Goal: Understand process/instructions: Learn how to perform a task or action

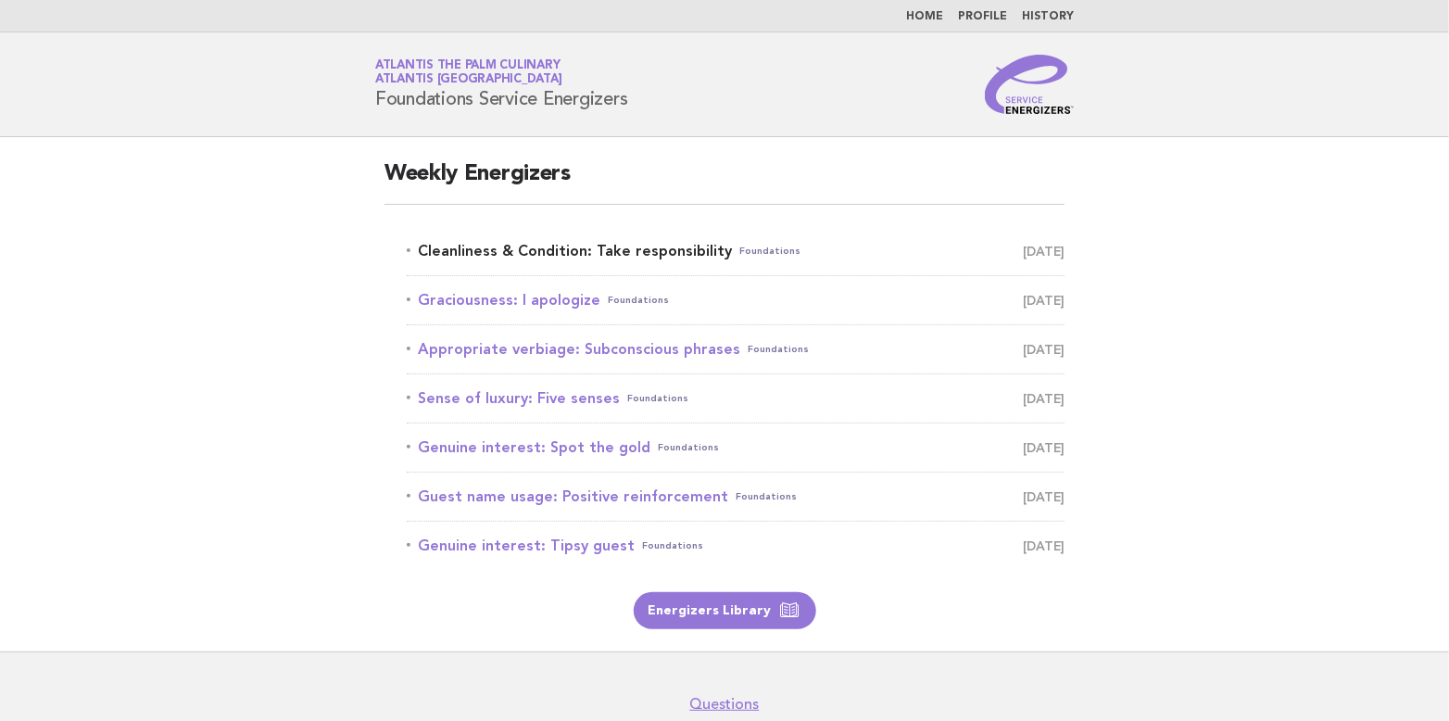
click at [600, 255] on link "Cleanliness & Condition: Take responsibility Foundations September 8" at bounding box center [736, 251] width 658 height 26
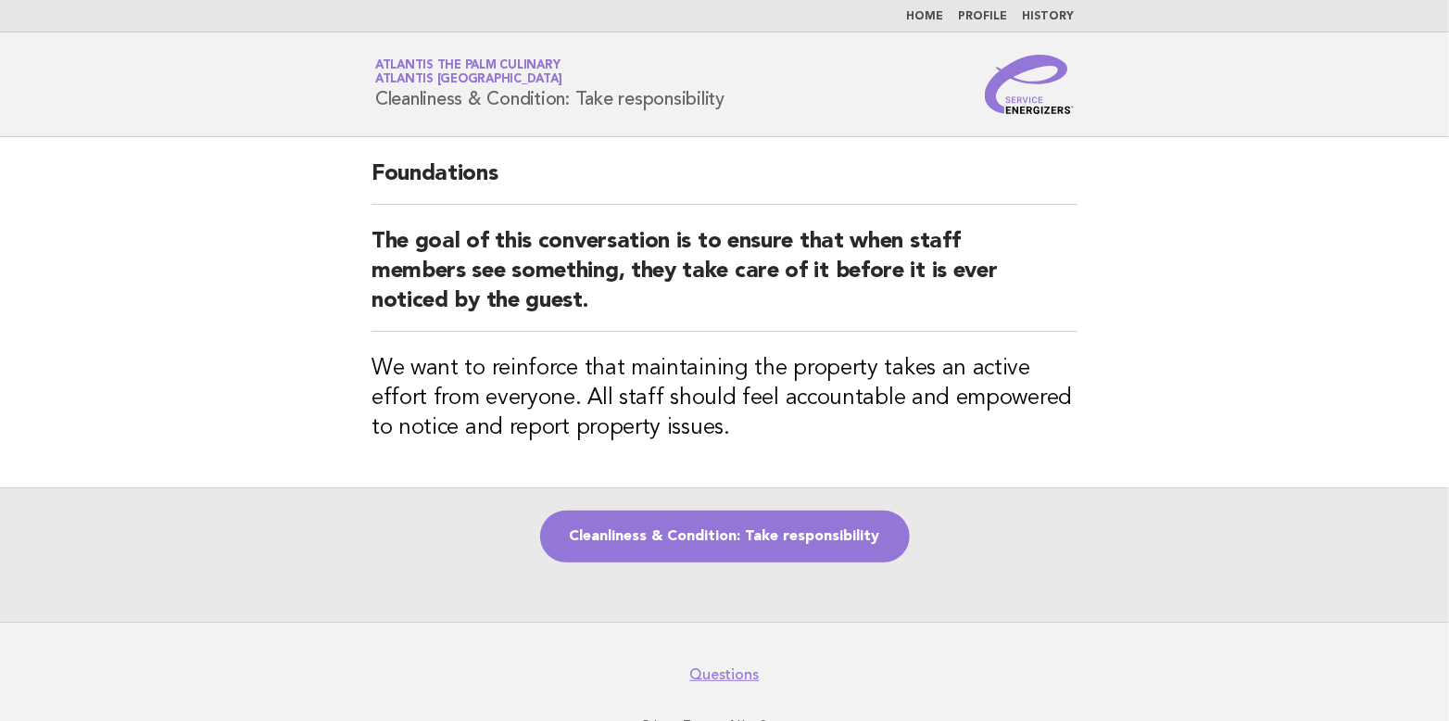
drag, startPoint x: 376, startPoint y: 92, endPoint x: 731, endPoint y: 96, distance: 354.8
click at [731, 96] on div "Service Energizers Atlantis The Palm Culinary Atlantis Dubai Cleanliness & Cond…" at bounding box center [724, 84] width 750 height 59
copy h1 "Cleanliness & Condition: Take responsibility"
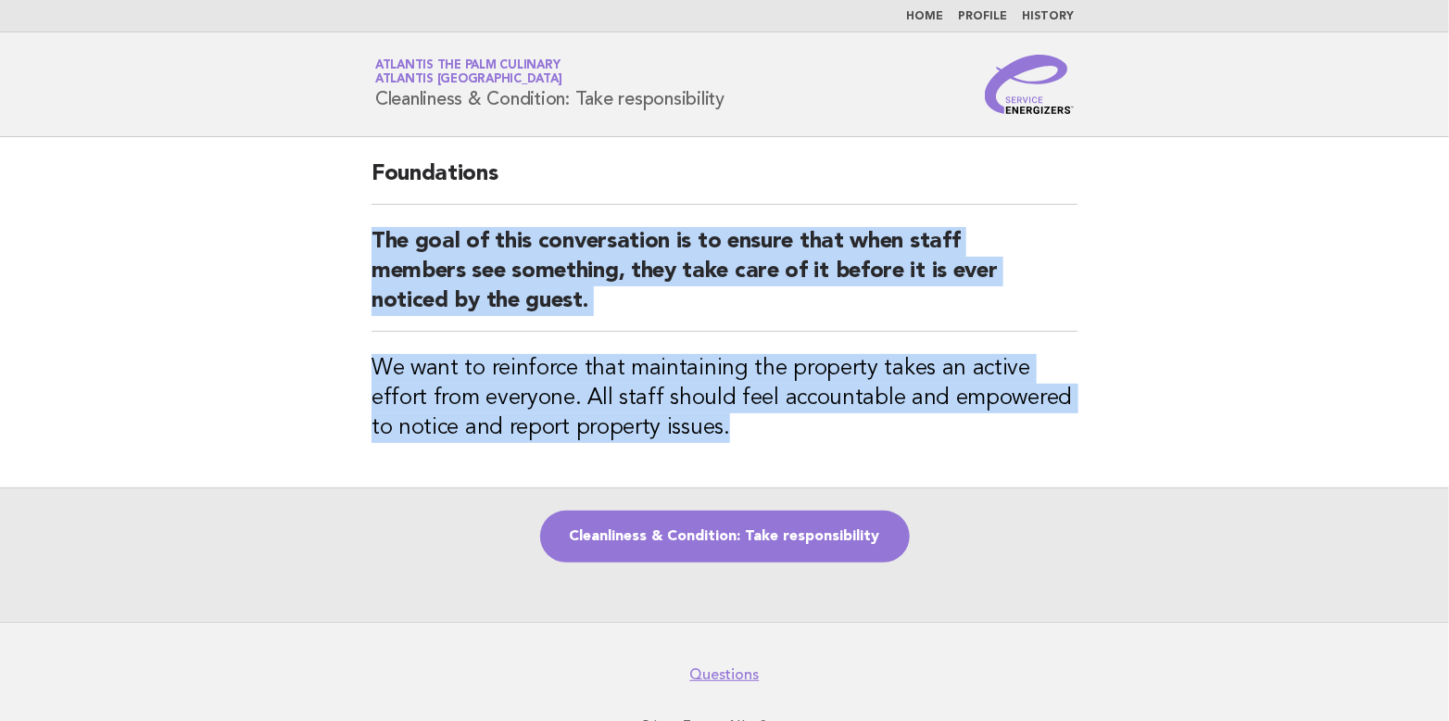
drag, startPoint x: 366, startPoint y: 234, endPoint x: 719, endPoint y: 431, distance: 403.8
click at [719, 431] on div "Foundations The goal of this conversation is to ensure that when staff members …" at bounding box center [724, 312] width 750 height 350
copy div "The goal of this conversation is to ensure that when staff members see somethin…"
click at [1153, 299] on main "Foundations The goal of this conversation is to ensure that when staff members …" at bounding box center [724, 379] width 1449 height 484
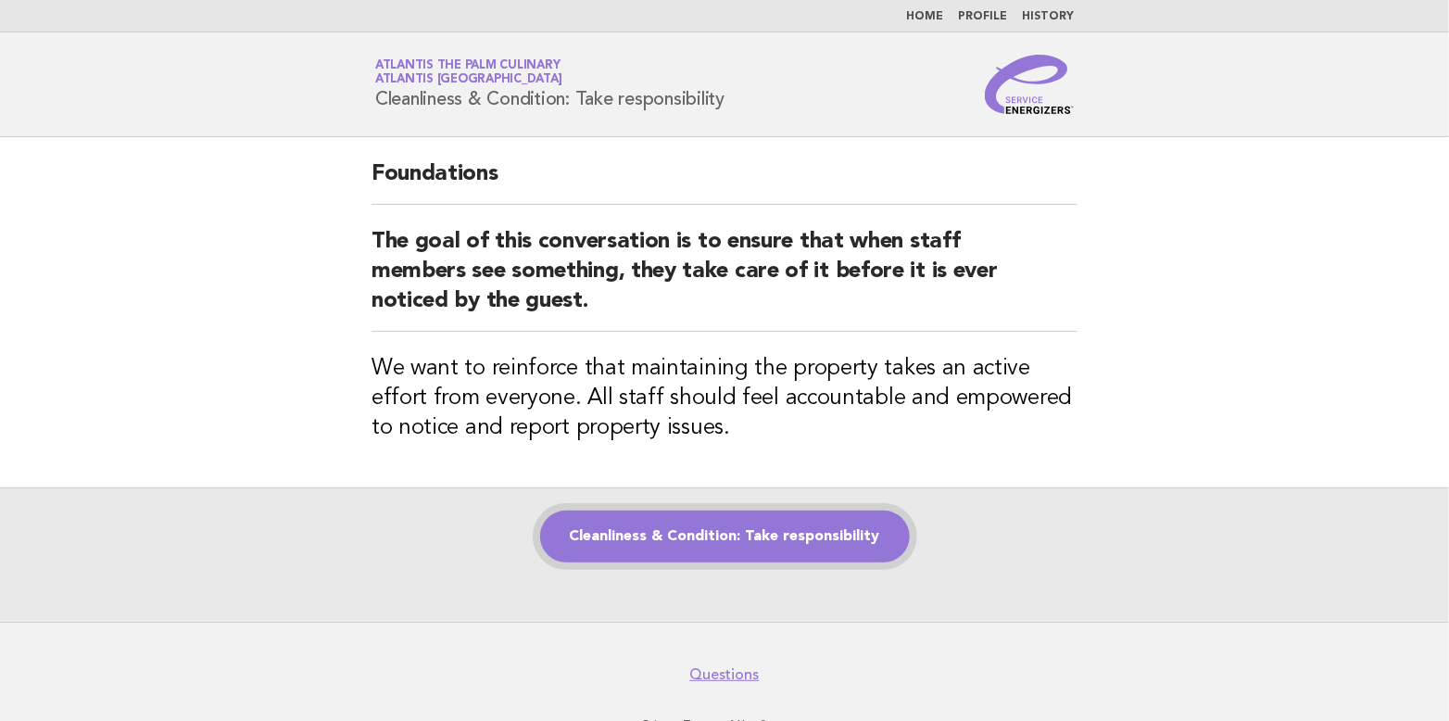
click at [693, 541] on link "Cleanliness & Condition: Take responsibility" at bounding box center [725, 536] width 370 height 52
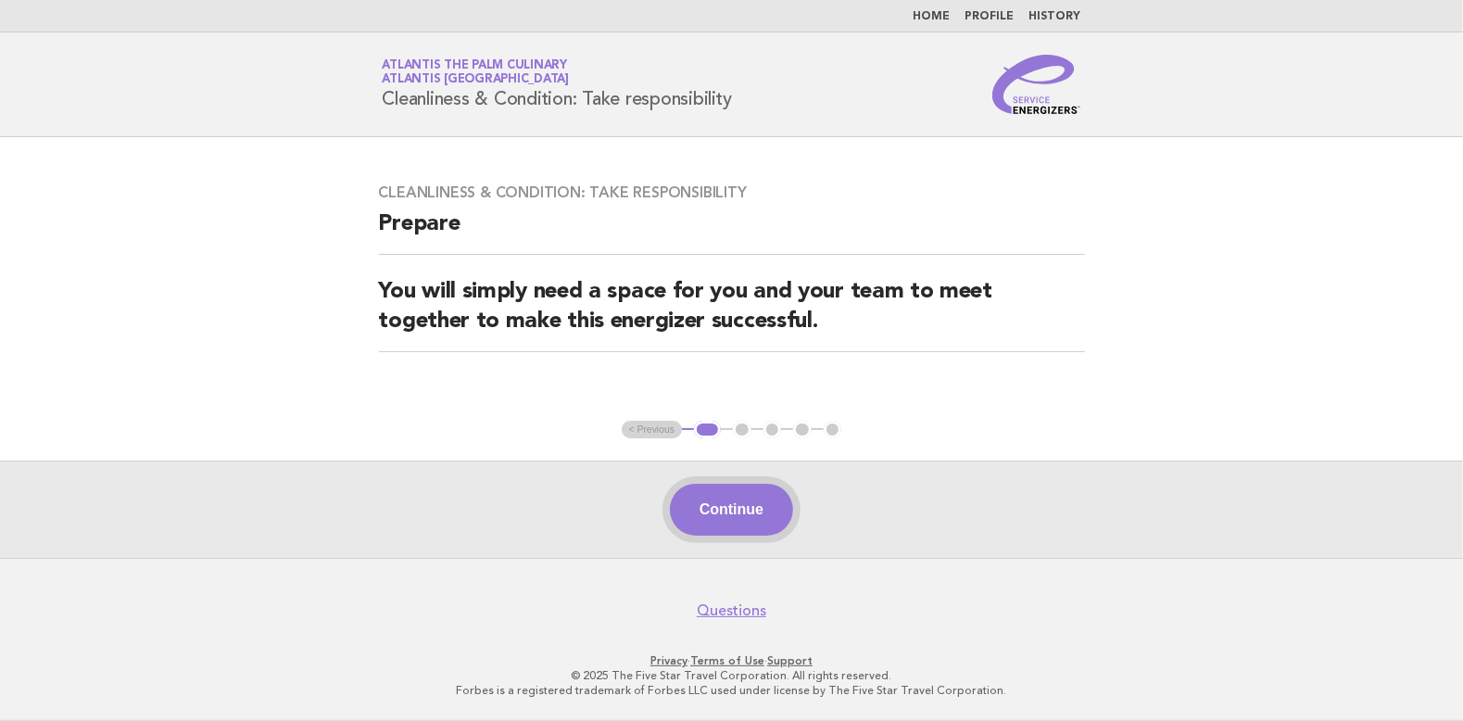
click at [736, 513] on button "Continue" at bounding box center [731, 509] width 123 height 52
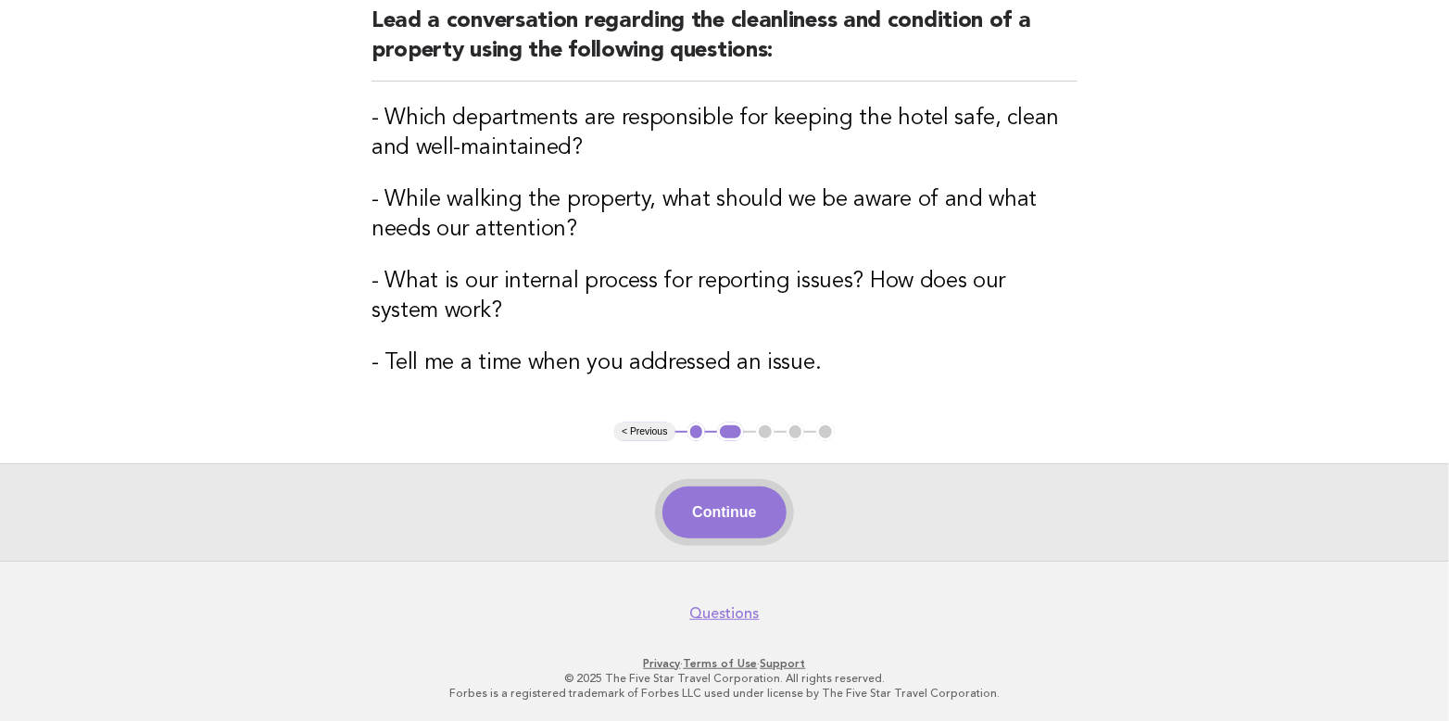
click at [742, 531] on button "Continue" at bounding box center [723, 512] width 123 height 52
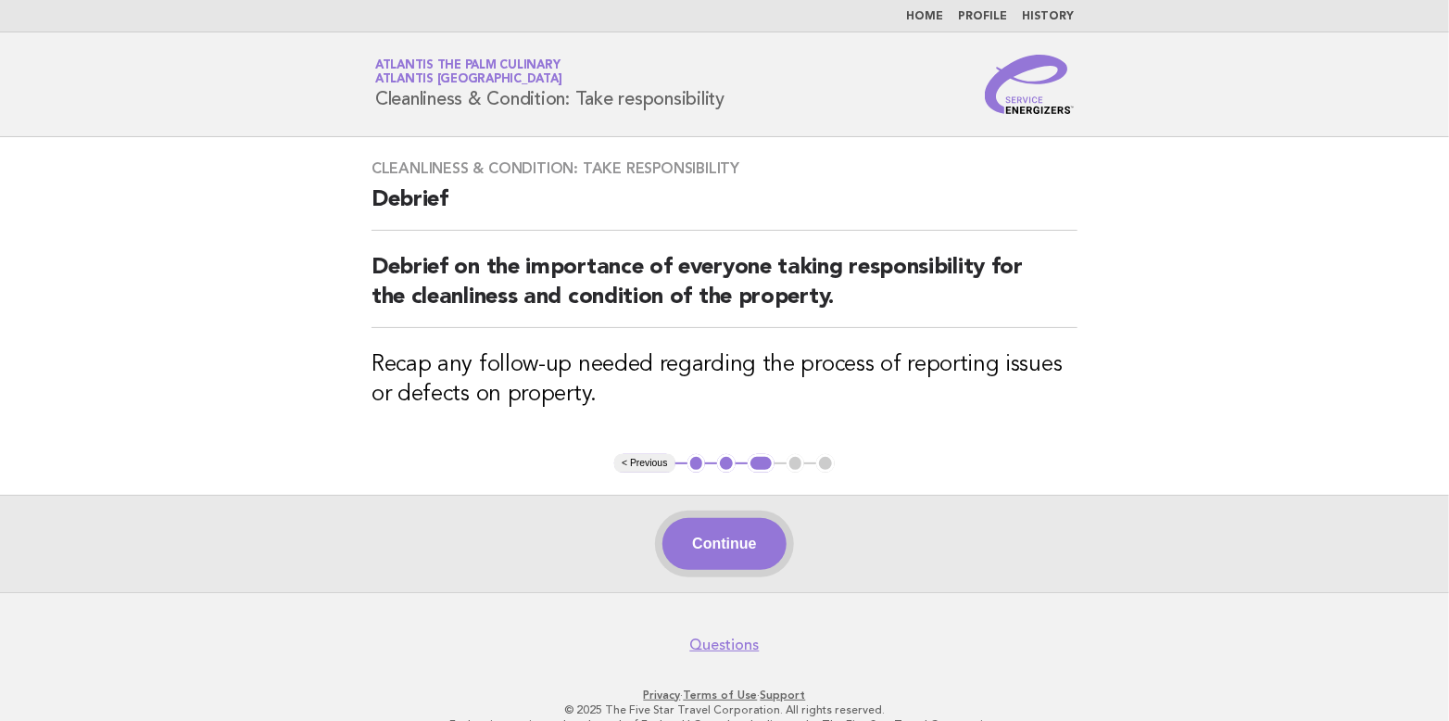
click at [735, 545] on button "Continue" at bounding box center [723, 544] width 123 height 52
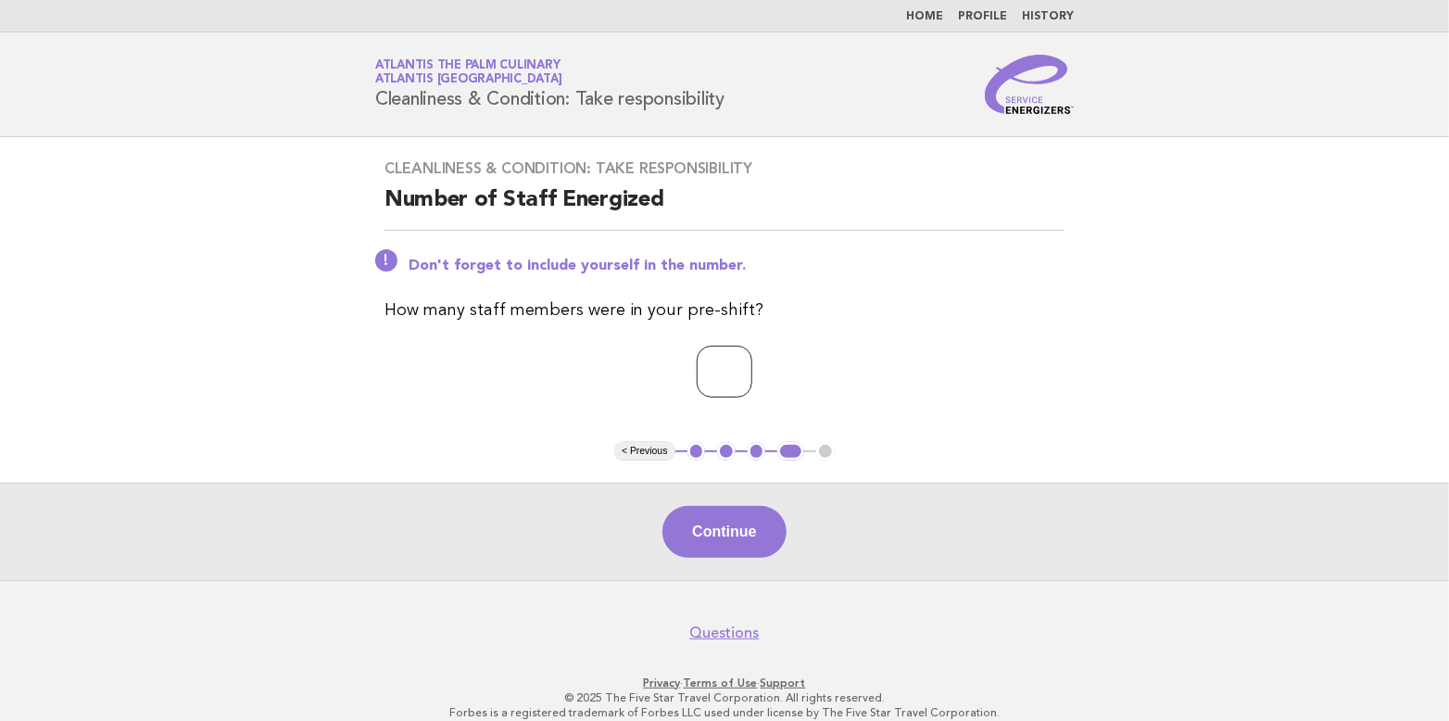
click at [752, 363] on input "*" at bounding box center [725, 371] width 56 height 52
type input "*"
click at [752, 363] on input "*" at bounding box center [725, 371] width 56 height 52
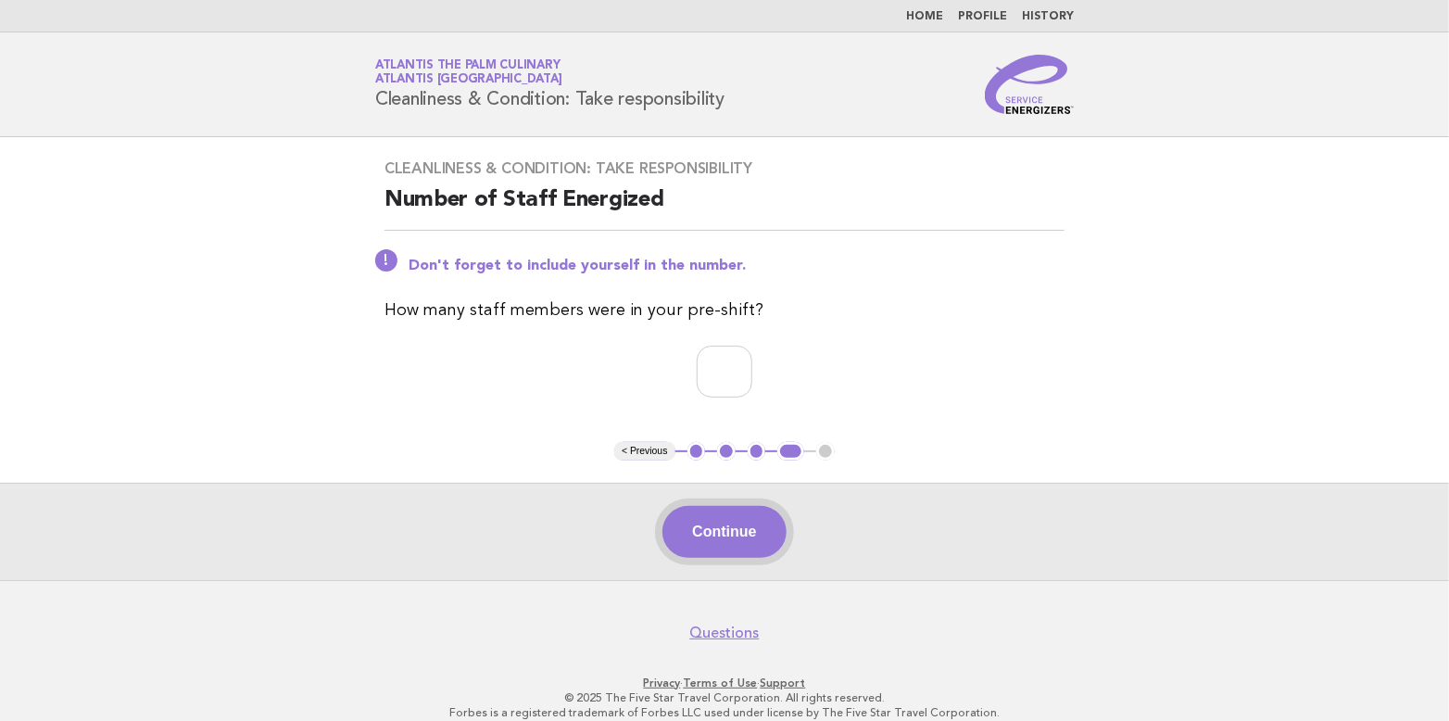
click at [720, 524] on button "Continue" at bounding box center [723, 532] width 123 height 52
